Goal: Information Seeking & Learning: Learn about a topic

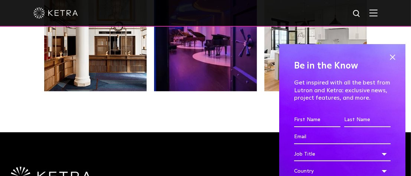
scroll to position [1214, 0]
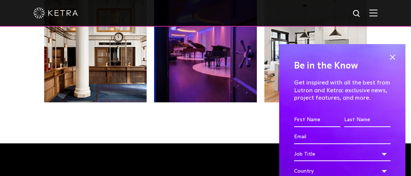
drag, startPoint x: 0, startPoint y: 0, endPoint x: 393, endPoint y: 137, distance: 415.7
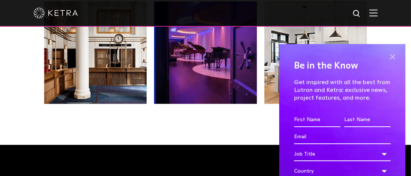
click at [389, 56] on span at bounding box center [392, 57] width 11 height 11
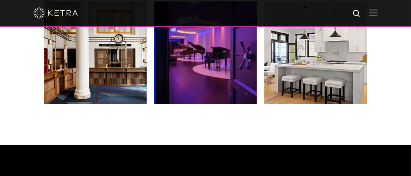
click at [377, 13] on img at bounding box center [373, 12] width 8 height 7
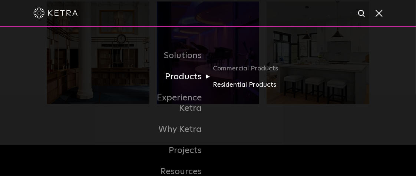
click at [221, 87] on link "Residential Products" at bounding box center [248, 85] width 71 height 11
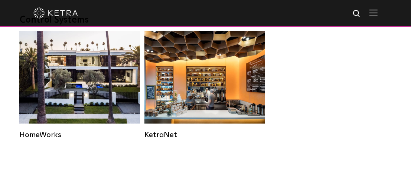
scroll to position [1013, 0]
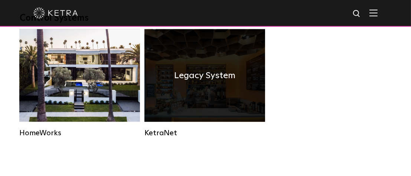
click at [160, 88] on div "Legacy System" at bounding box center [204, 75] width 121 height 93
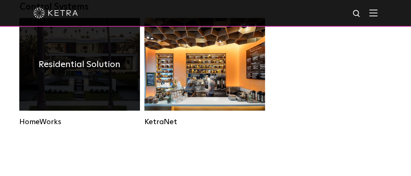
scroll to position [1013, 0]
click at [49, 72] on h4 "Residential Solution" at bounding box center [80, 65] width 82 height 14
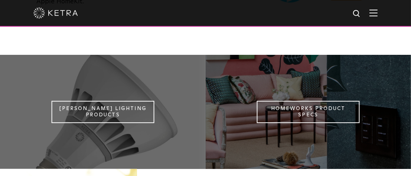
scroll to position [509, 0]
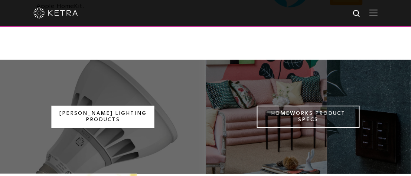
click at [142, 106] on link "Ketra Lighting Products" at bounding box center [102, 117] width 103 height 22
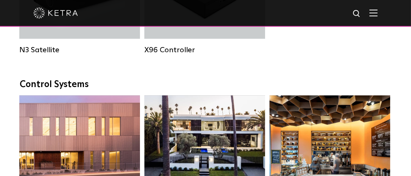
scroll to position [1104, 0]
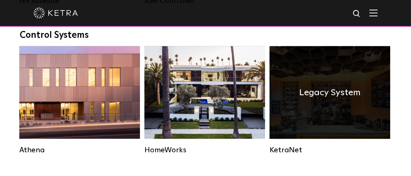
click at [345, 134] on div "Legacy System" at bounding box center [329, 92] width 121 height 93
